Goal: Task Accomplishment & Management: Complete application form

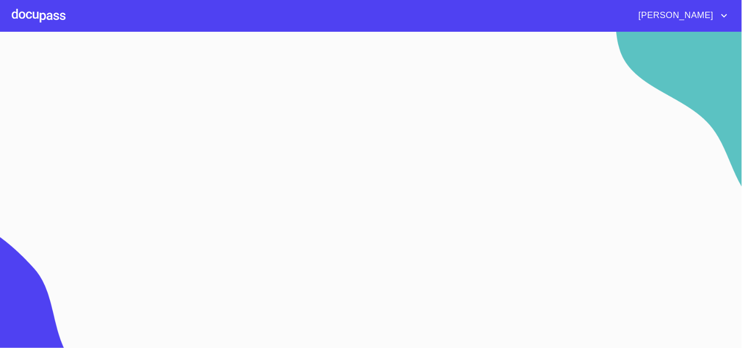
click at [43, 22] on div at bounding box center [39, 15] width 54 height 31
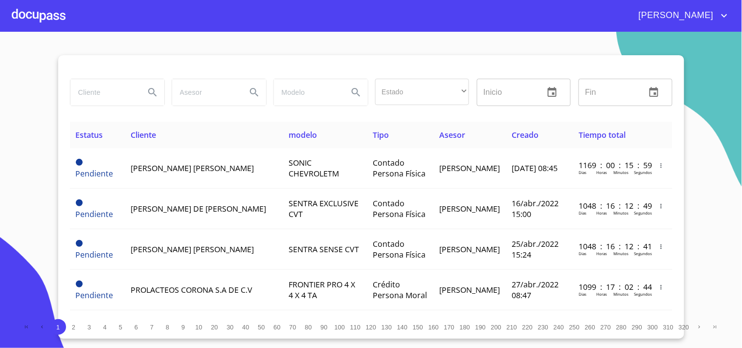
click at [105, 99] on input "search" at bounding box center [103, 92] width 66 height 26
type input "[PERSON_NAME] [PERSON_NAME]"
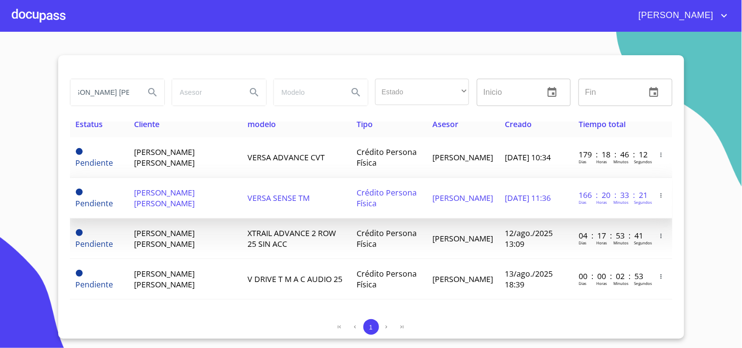
scroll to position [14, 0]
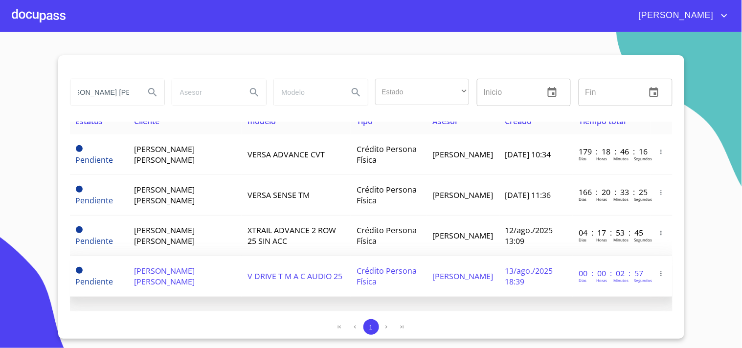
click at [505, 269] on span "13/ago./2025 18:39" at bounding box center [529, 276] width 48 height 22
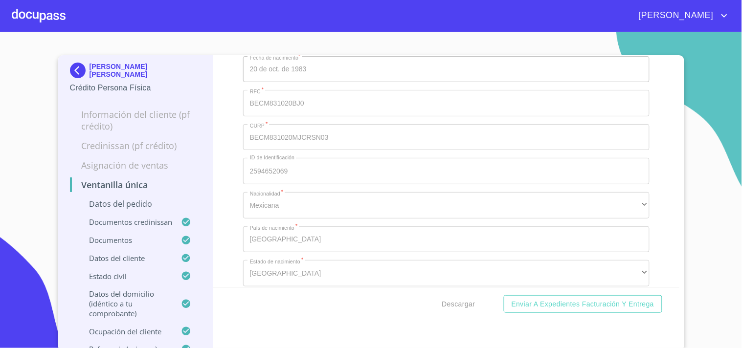
scroll to position [3640, 0]
click at [448, 299] on span "Descargar" at bounding box center [458, 304] width 33 height 12
click at [60, 10] on div at bounding box center [39, 15] width 54 height 31
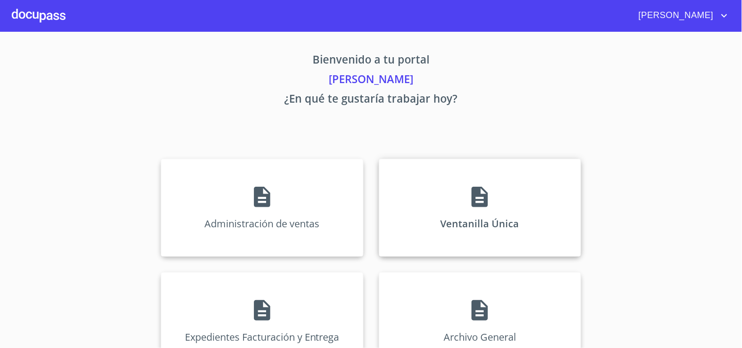
click at [507, 250] on div "Ventanilla Única" at bounding box center [480, 208] width 202 height 98
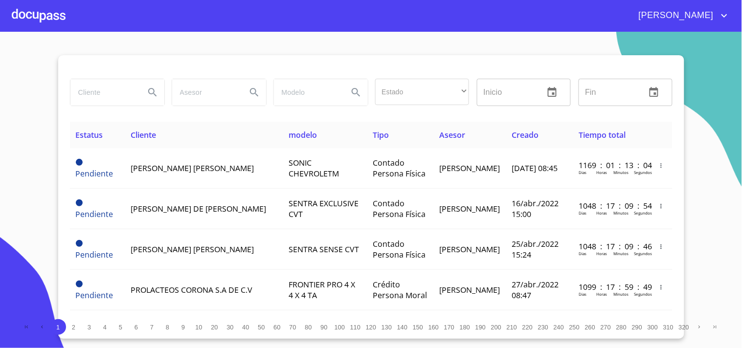
click at [125, 87] on input "search" at bounding box center [103, 92] width 66 height 26
type input "m"
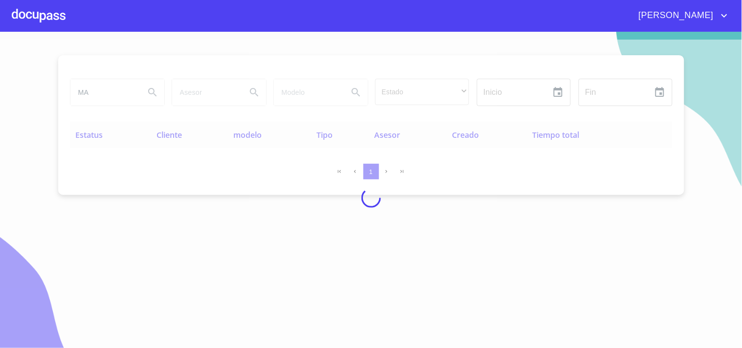
type input "M"
type input "[PERSON_NAME]"
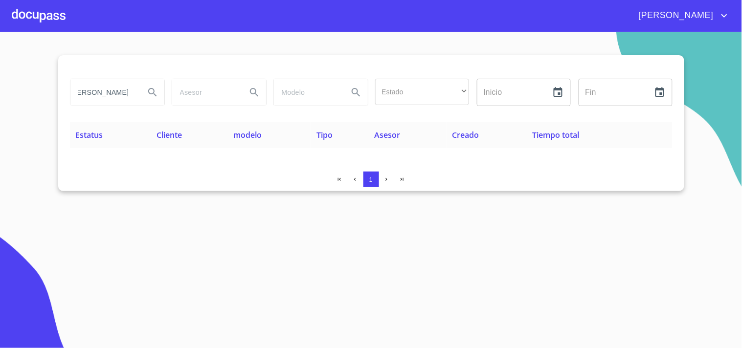
click at [32, 6] on div at bounding box center [39, 15] width 54 height 31
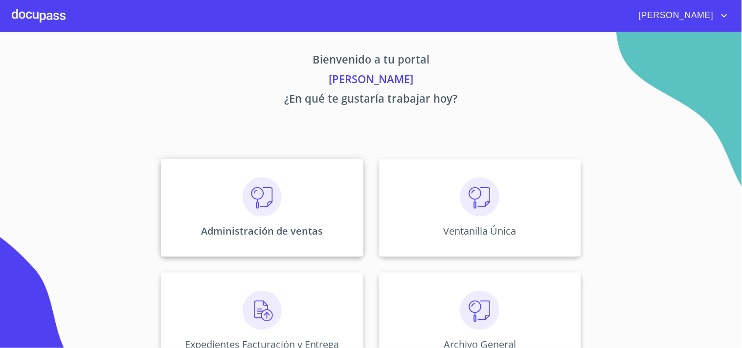
click at [316, 225] on p "Administración de ventas" at bounding box center [262, 230] width 122 height 13
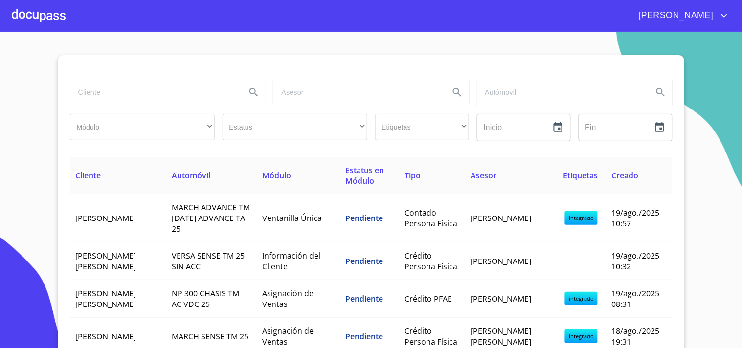
click at [144, 96] on input "search" at bounding box center [154, 92] width 168 height 26
type input "[PERSON_NAME]"
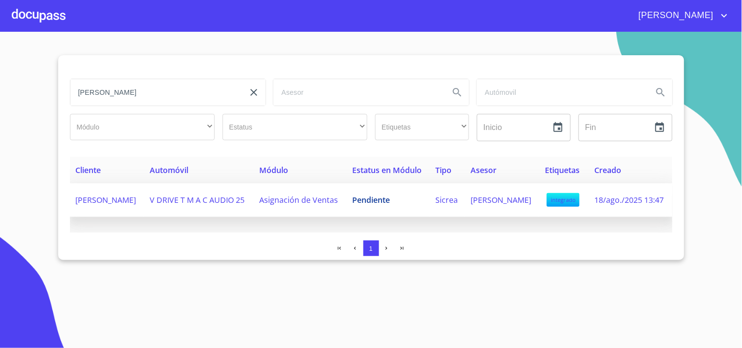
click at [203, 217] on td "V DRIVE T M A C AUDIO 25" at bounding box center [199, 200] width 110 height 34
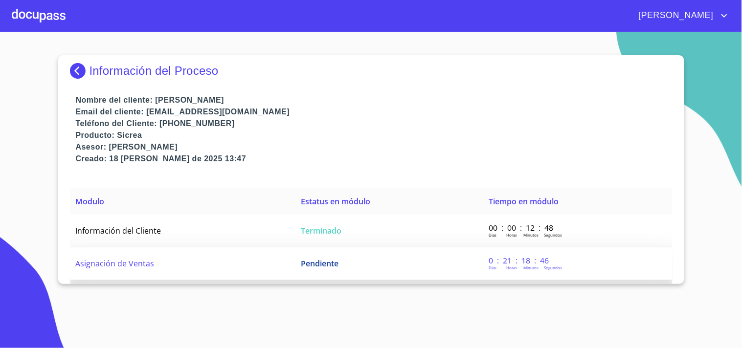
click at [242, 265] on td "Asignación de Ventas" at bounding box center [182, 263] width 225 height 33
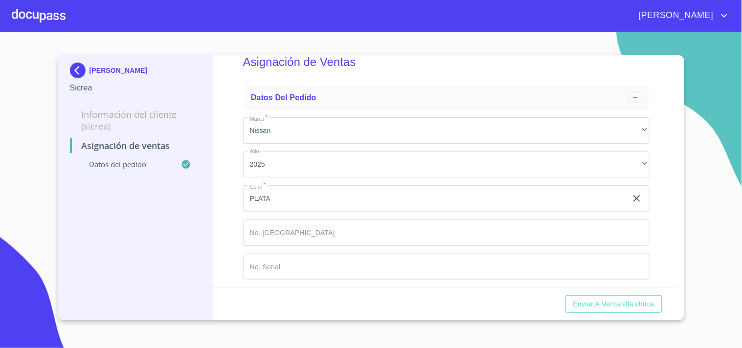
scroll to position [32, 0]
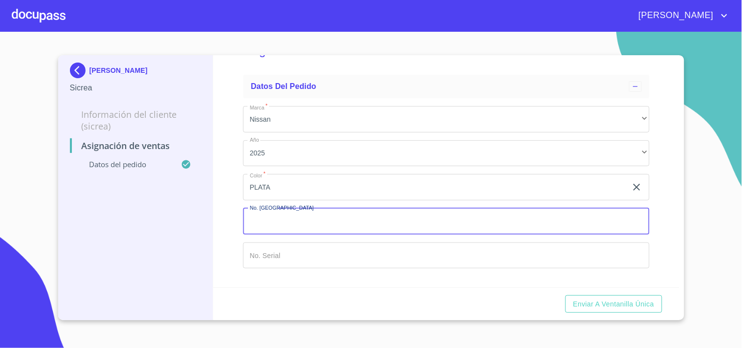
click at [297, 226] on input "Marca   *" at bounding box center [446, 221] width 406 height 26
type input "148837"
click at [285, 200] on input "Marca   *" at bounding box center [435, 187] width 384 height 26
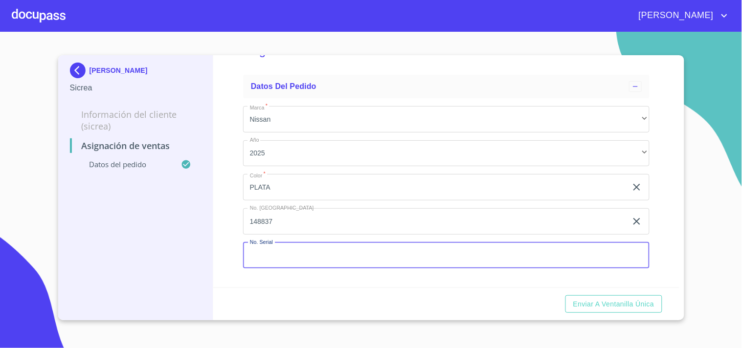
paste input "[US_VEHICLE_IDENTIFICATION_NUMBER]"
type input "3"
paste input "[US_VEHICLE_IDENTIFICATION_NUMBER]"
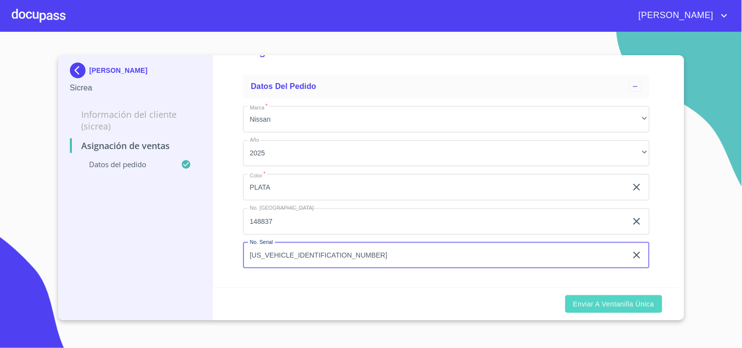
type input "[US_VEHICLE_IDENTIFICATION_NUMBER]"
click at [641, 304] on span "Enviar a Ventanilla Única" at bounding box center [613, 304] width 81 height 12
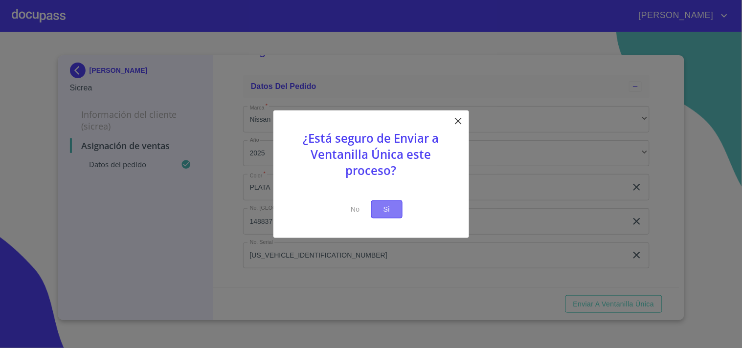
click at [380, 209] on span "Si" at bounding box center [387, 209] width 16 height 12
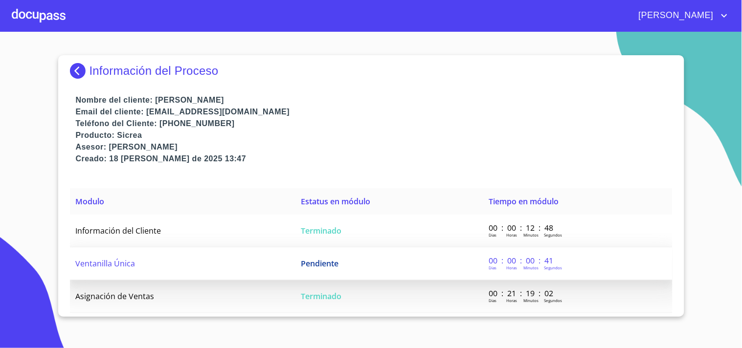
click at [297, 269] on td "Pendiente" at bounding box center [389, 263] width 188 height 33
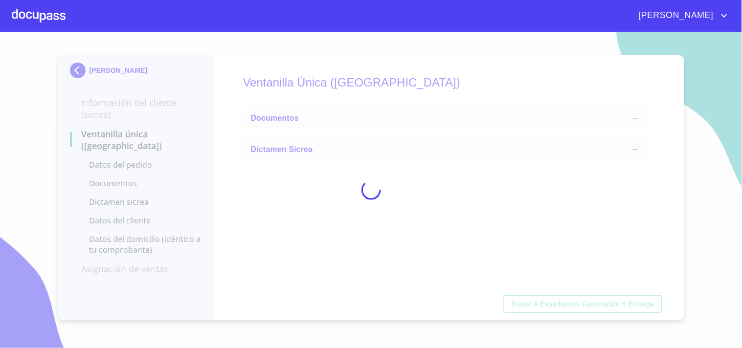
click at [43, 14] on div at bounding box center [39, 15] width 54 height 31
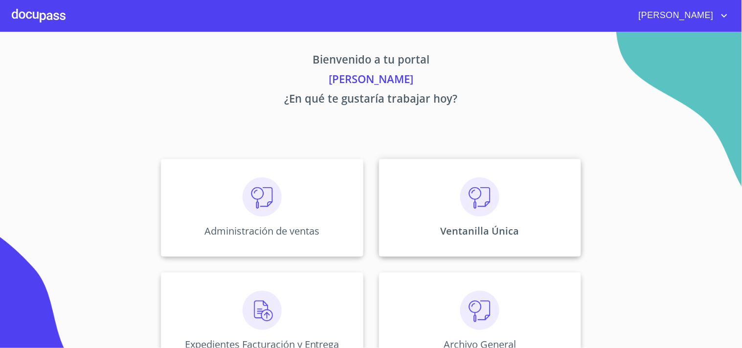
click at [487, 221] on div "Ventanilla Única" at bounding box center [480, 208] width 202 height 98
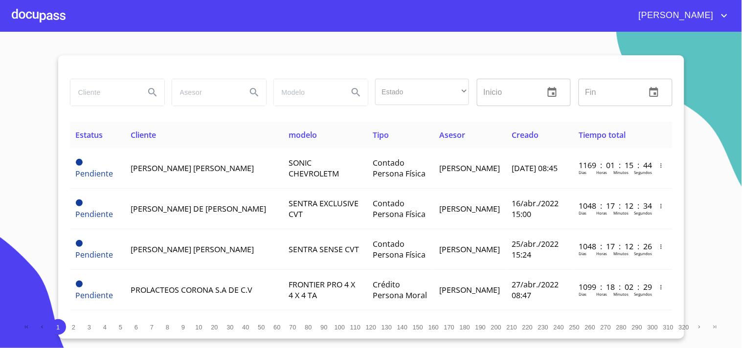
click at [100, 79] on input "search" at bounding box center [103, 92] width 66 height 26
type input "[PERSON_NAME]"
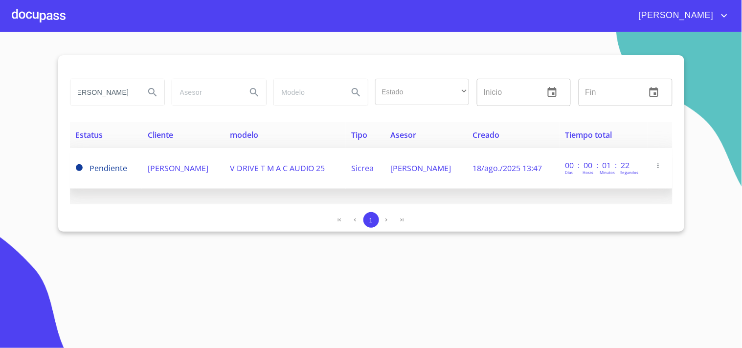
click at [328, 155] on td "V DRIVE T M A C AUDIO 25" at bounding box center [284, 168] width 121 height 41
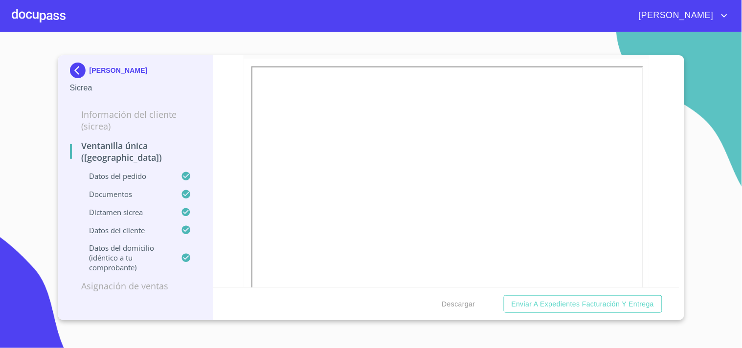
scroll to position [1086, 0]
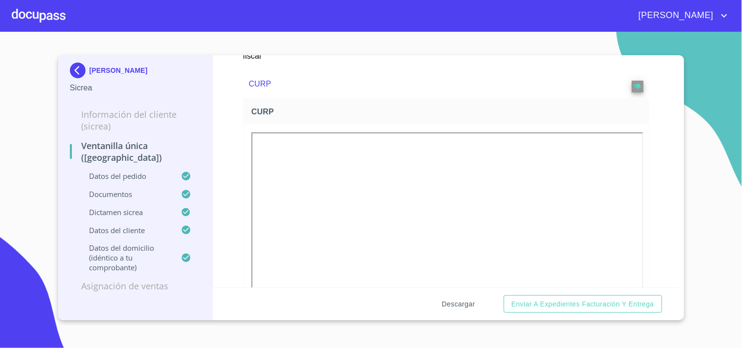
click at [447, 308] on span "Descargar" at bounding box center [458, 304] width 33 height 12
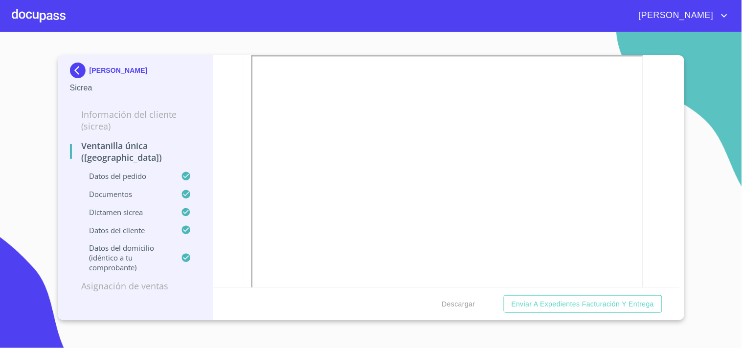
scroll to position [1684, 0]
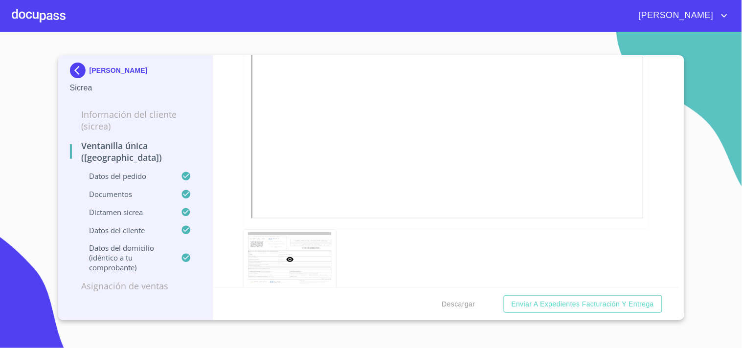
drag, startPoint x: 200, startPoint y: 124, endPoint x: 205, endPoint y: 103, distance: 21.6
click at [200, 124] on p "Información del Cliente (Sicrea)" at bounding box center [136, 120] width 132 height 23
